Goal: Contribute content

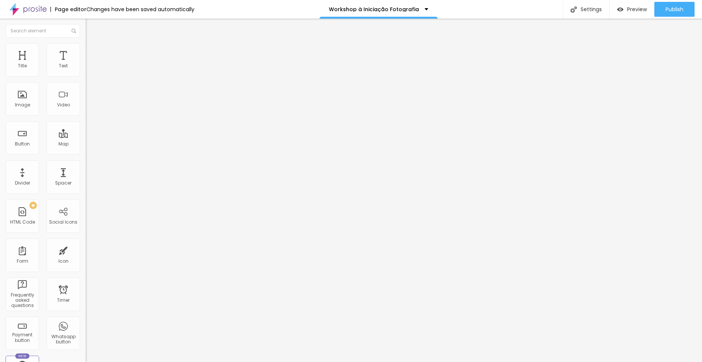
type input "70"
type input "71"
type input "70"
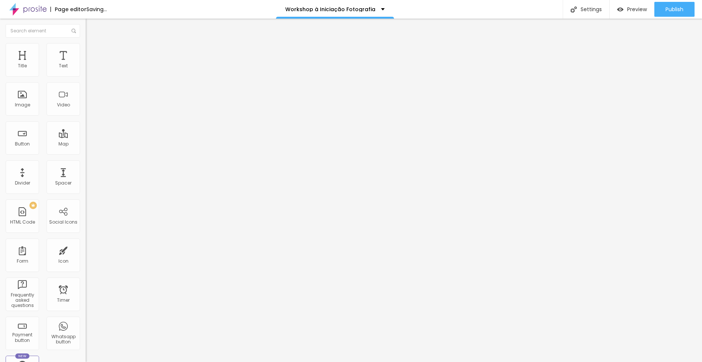
type input "70"
type input "69"
type input "68"
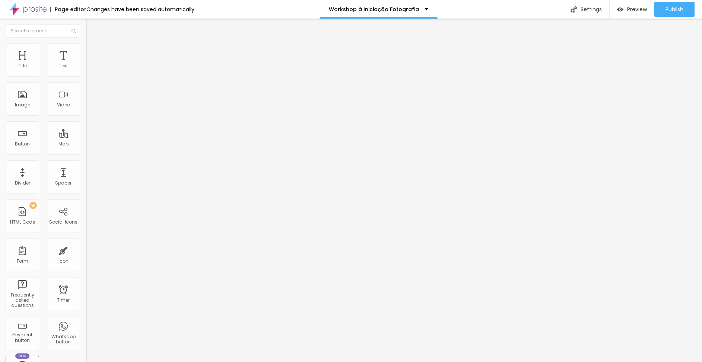
type input "67"
type input "66"
type input "65"
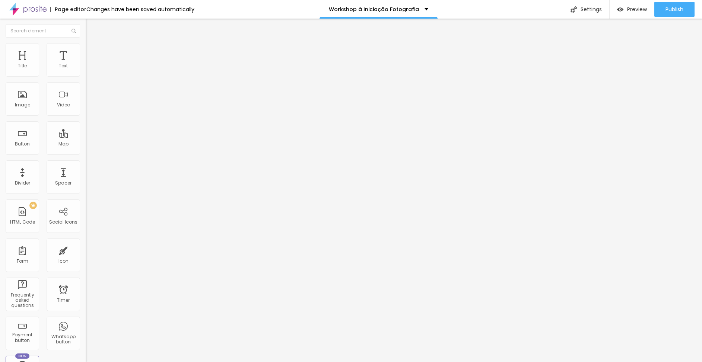
type input "65"
click at [86, 176] on input "range" at bounding box center [110, 179] width 48 height 6
type input "1"
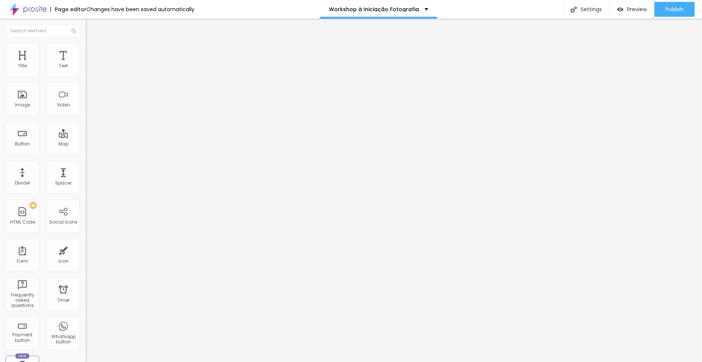
type input "2"
type input "3"
type input "2"
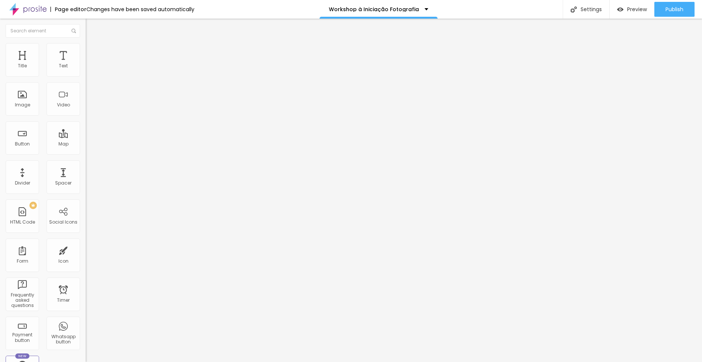
type input "2"
type input "1"
type input "0"
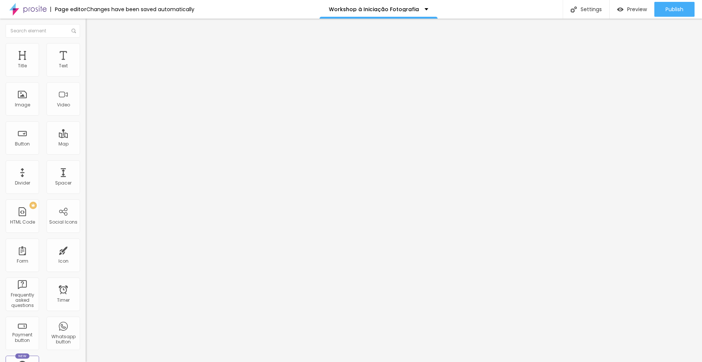
click at [92, 51] on span "Advanced" at bounding box center [104, 48] width 24 height 6
click at [86, 42] on img at bounding box center [89, 39] width 7 height 7
click at [86, 70] on span "Heading 2" at bounding box center [103, 65] width 34 height 9
click at [86, 77] on span "Heading 3" at bounding box center [100, 72] width 29 height 9
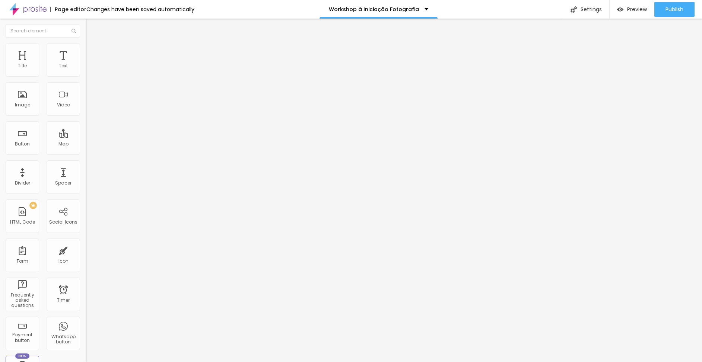
click at [86, 70] on span "Heading 2" at bounding box center [103, 65] width 34 height 9
click at [86, 77] on span "Heading 3" at bounding box center [100, 72] width 29 height 9
click at [86, 83] on span "Heading 4" at bounding box center [99, 79] width 26 height 7
click at [92, 83] on span "Heading 4" at bounding box center [105, 79] width 26 height 7
click at [86, 64] on span "Heading 1" at bounding box center [104, 59] width 36 height 10
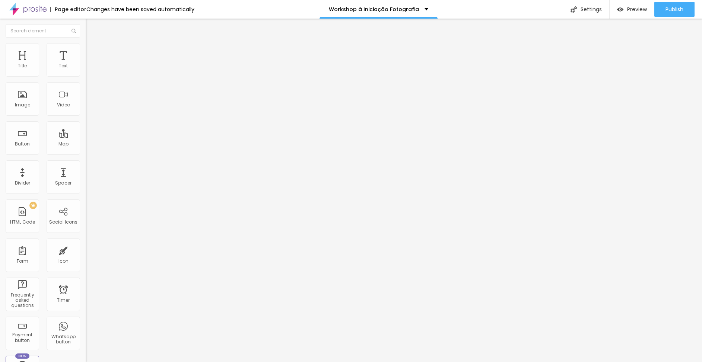
click at [73, 8] on div "Page editor" at bounding box center [68, 9] width 36 height 5
